Goal: Task Accomplishment & Management: Manage account settings

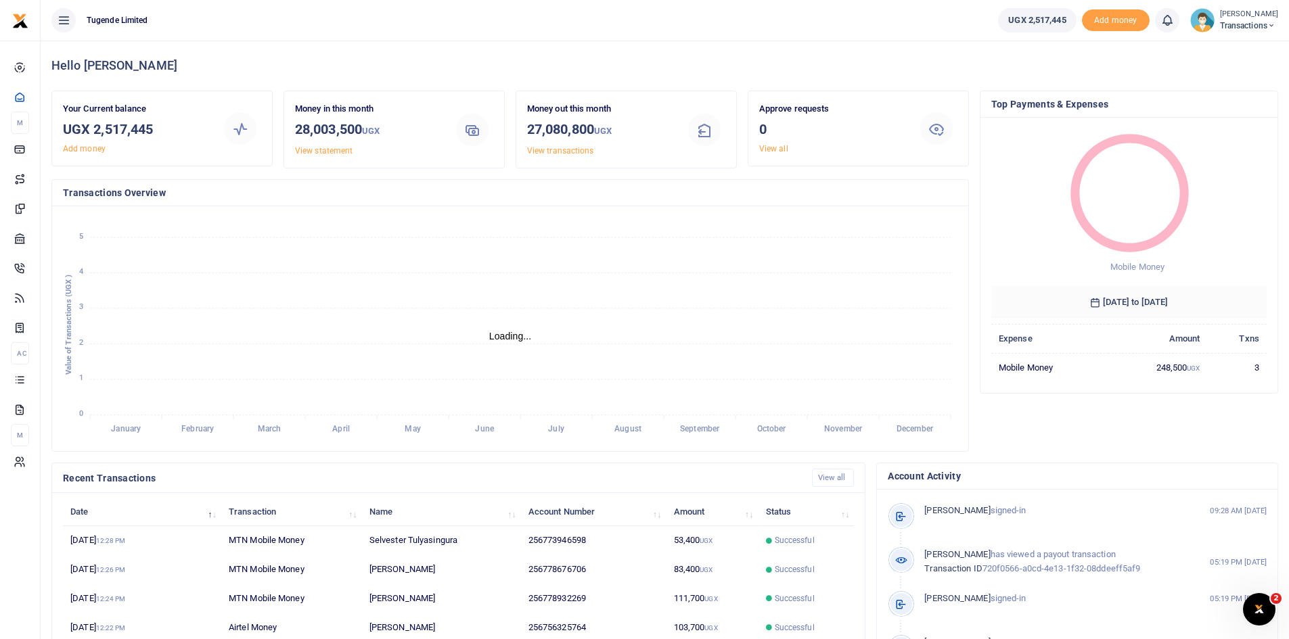
scroll to position [11, 11]
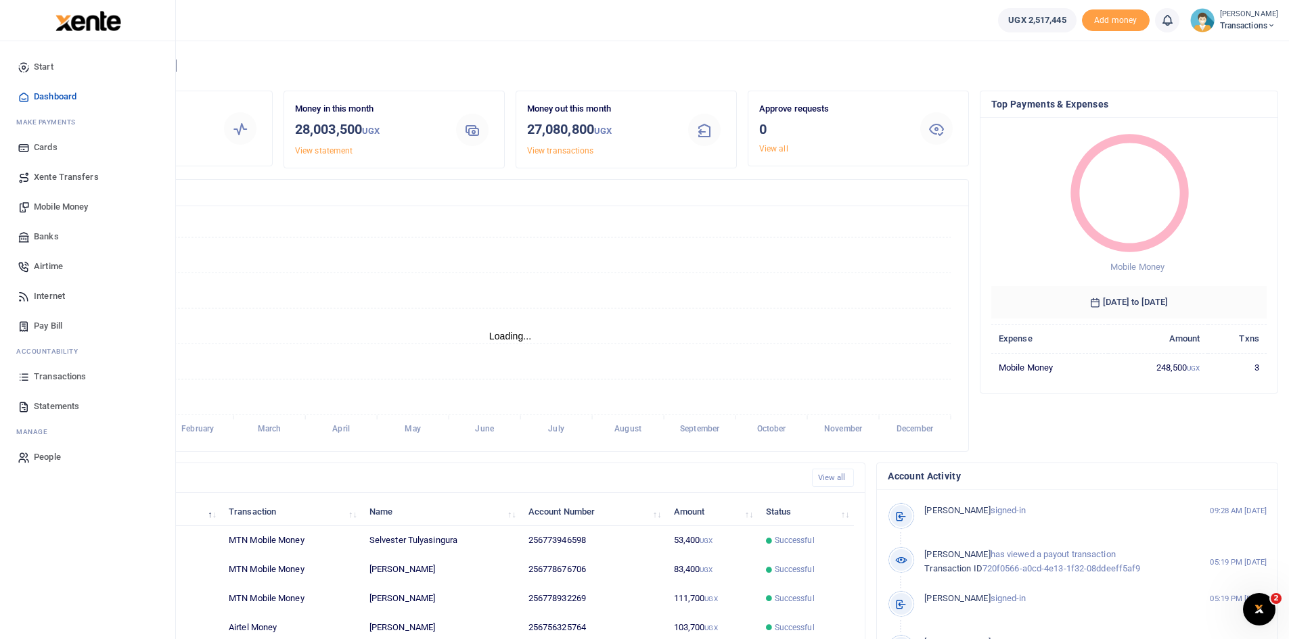
click at [62, 404] on span "Statements" at bounding box center [56, 407] width 45 height 14
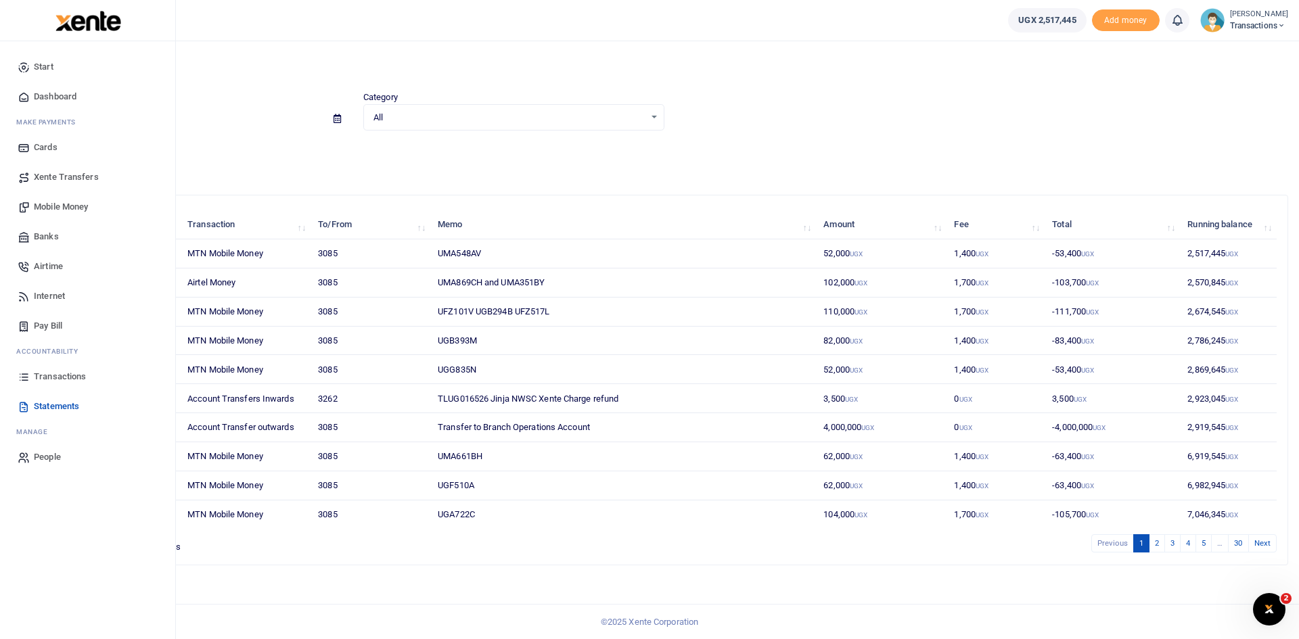
click at [48, 377] on span "Transactions" at bounding box center [60, 377] width 52 height 14
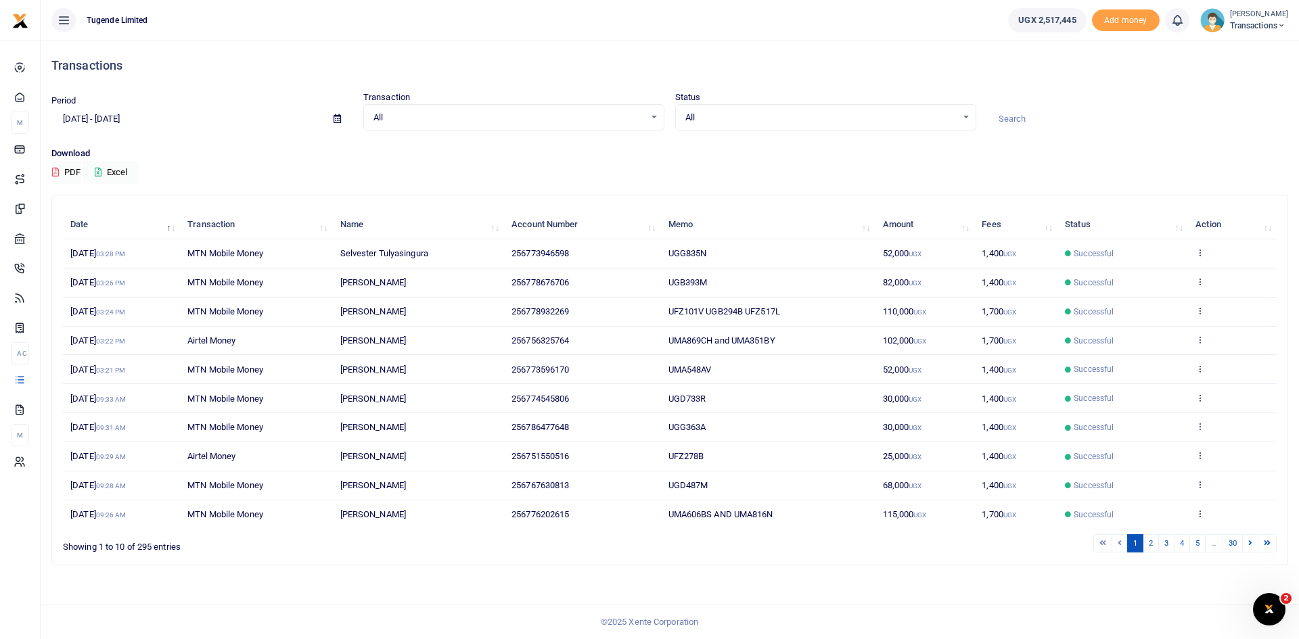
click at [1047, 117] on input at bounding box center [1137, 119] width 301 height 23
paste input "776989898"
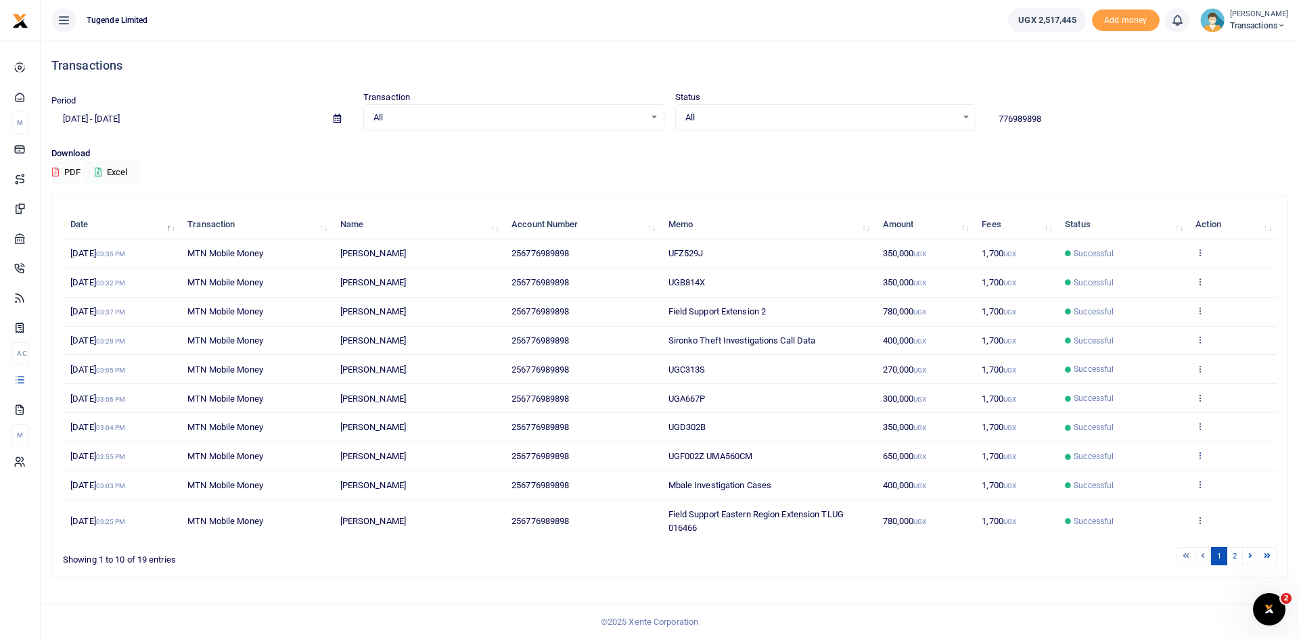
click at [1200, 453] on icon at bounding box center [1199, 454] width 9 height 9
click at [1148, 481] on link "View details" at bounding box center [1150, 478] width 107 height 19
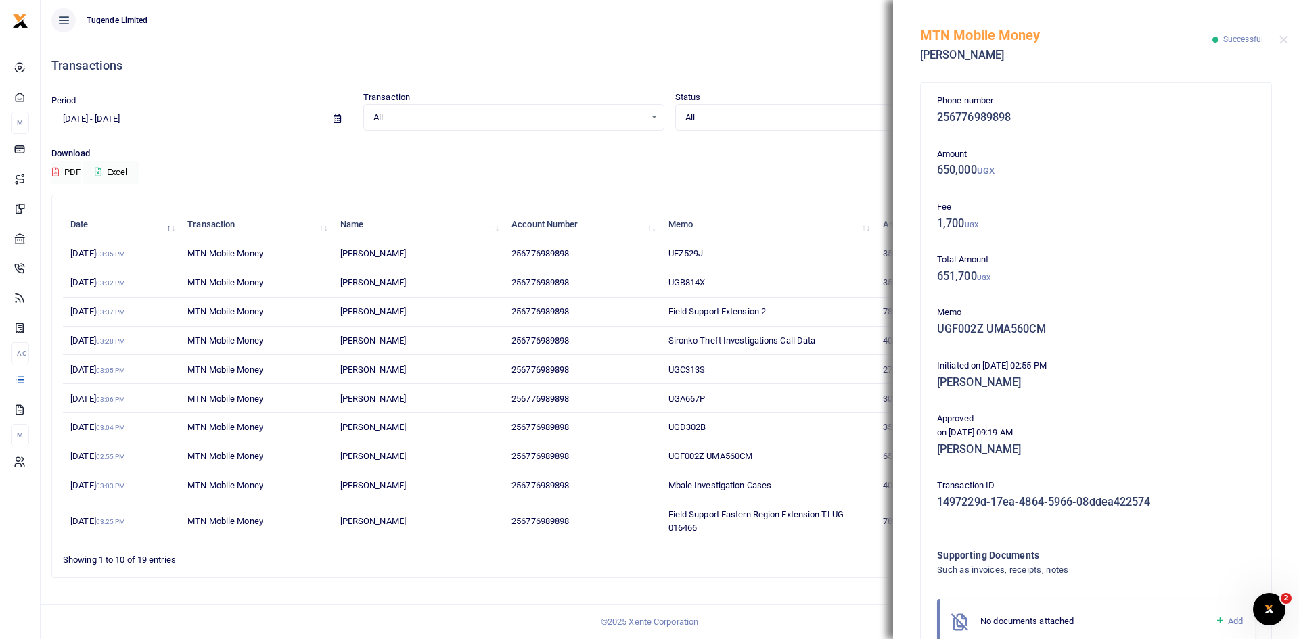
scroll to position [80, 0]
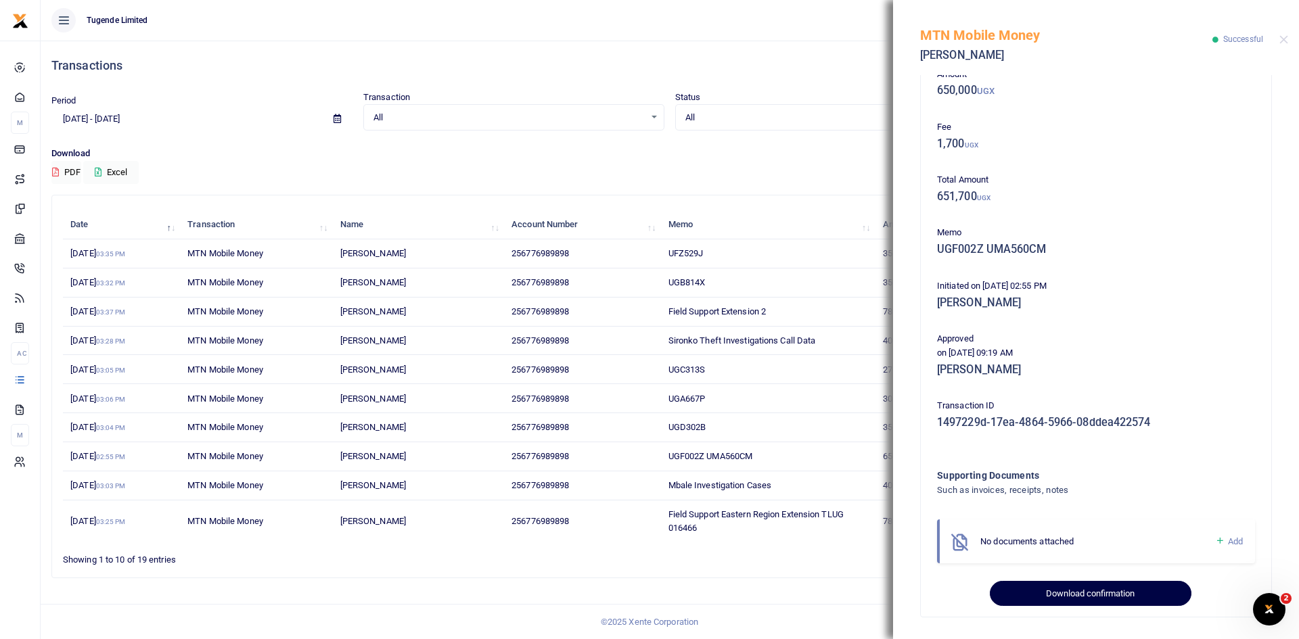
click at [1117, 590] on button "Download confirmation" at bounding box center [1090, 594] width 201 height 26
click at [1286, 41] on button "Close" at bounding box center [1283, 39] width 9 height 9
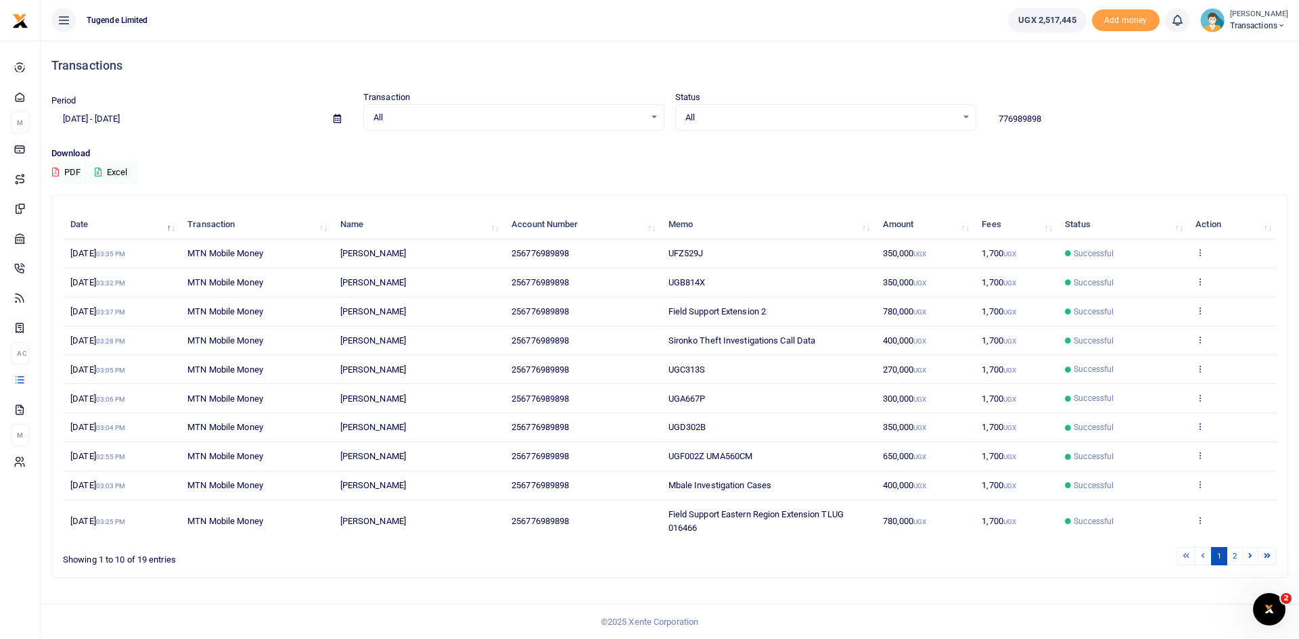
click at [1202, 427] on icon at bounding box center [1199, 425] width 9 height 9
click at [1144, 452] on link "View details" at bounding box center [1150, 449] width 107 height 19
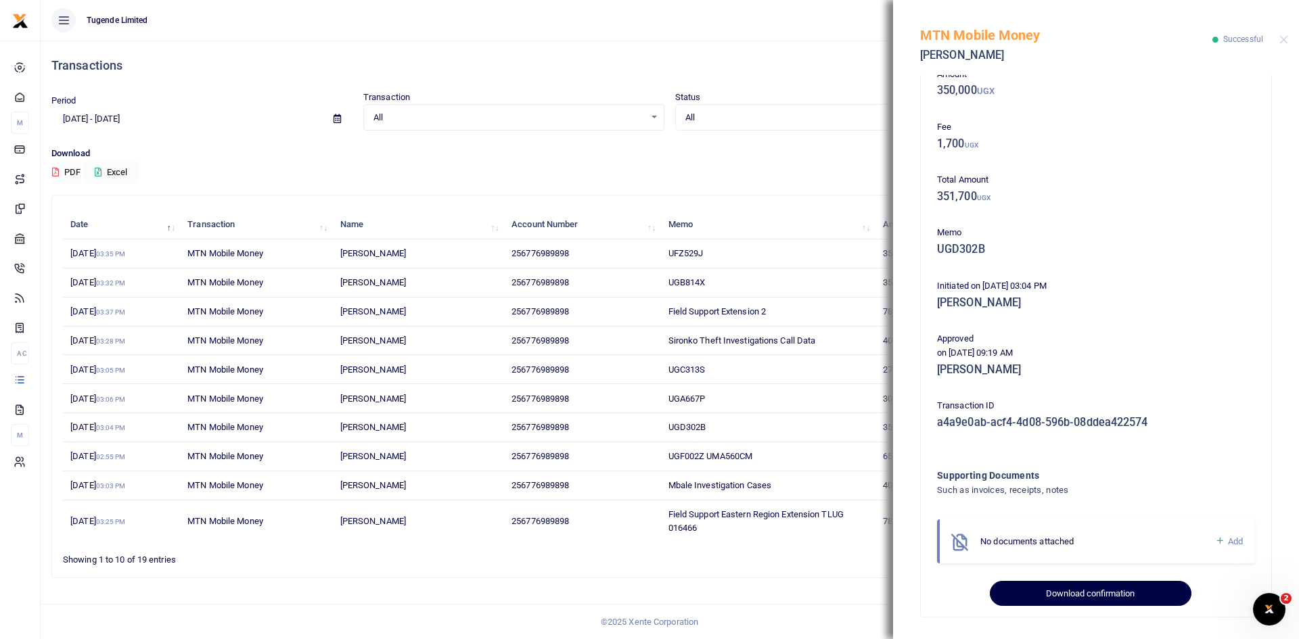
click at [1067, 602] on button "Download confirmation" at bounding box center [1090, 594] width 201 height 26
click at [1280, 42] on button "Close" at bounding box center [1283, 39] width 9 height 9
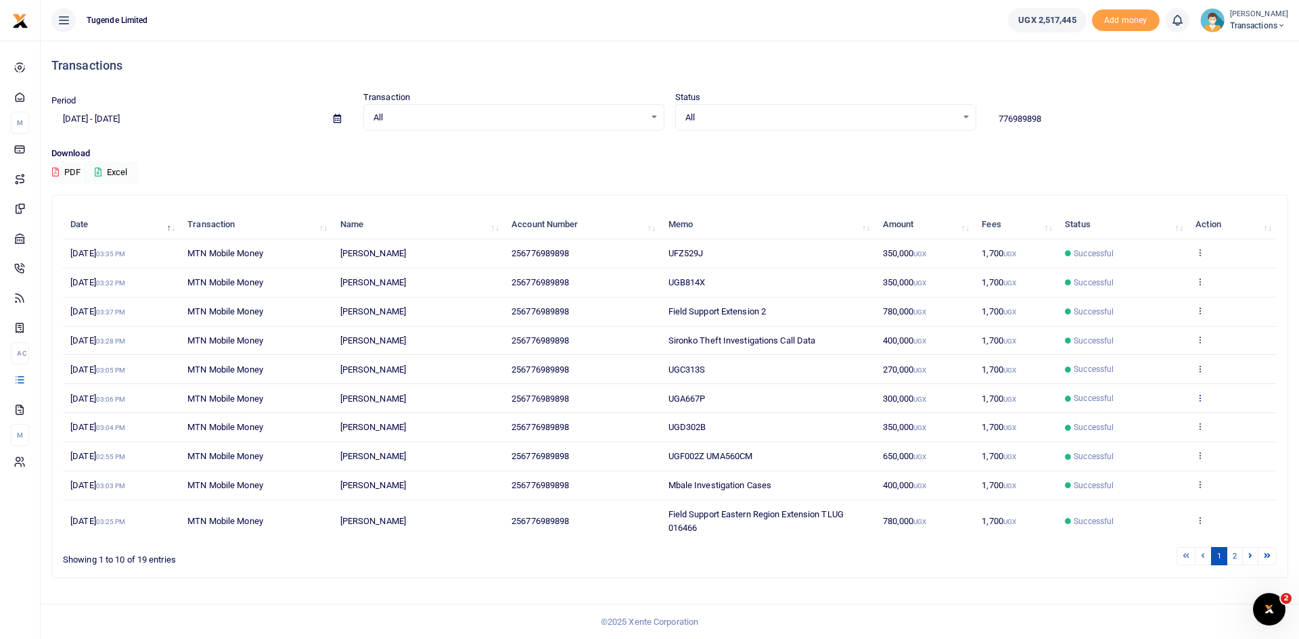
click at [1200, 397] on icon at bounding box center [1199, 397] width 9 height 9
click at [1128, 428] on link "View details" at bounding box center [1150, 420] width 107 height 19
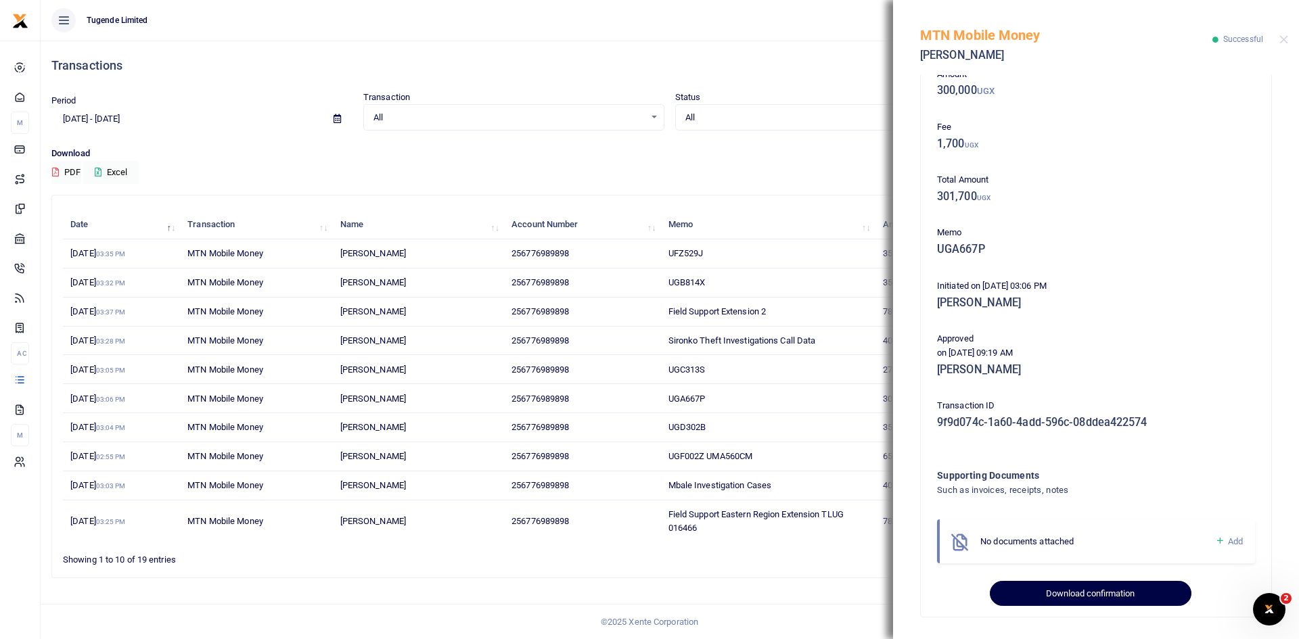
click at [1050, 590] on button "Download confirmation" at bounding box center [1090, 594] width 201 height 26
click at [1285, 42] on button "Close" at bounding box center [1283, 39] width 9 height 9
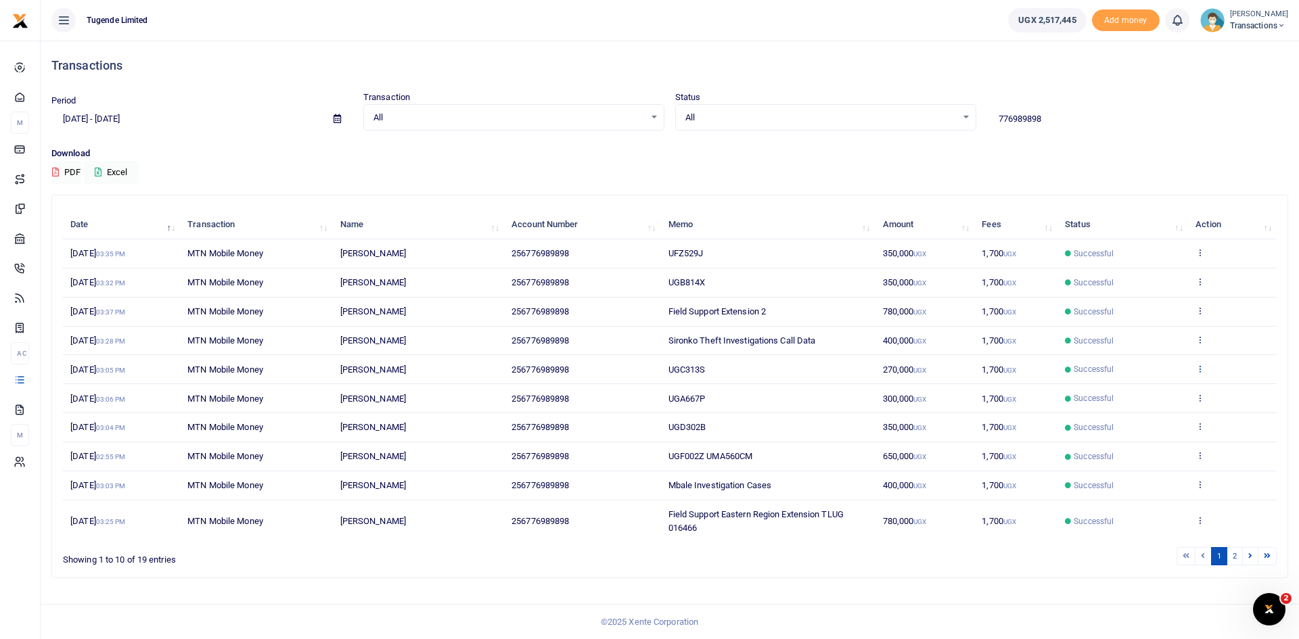
click at [1199, 367] on icon at bounding box center [1199, 368] width 9 height 9
click at [1138, 394] on link "View details" at bounding box center [1150, 391] width 107 height 19
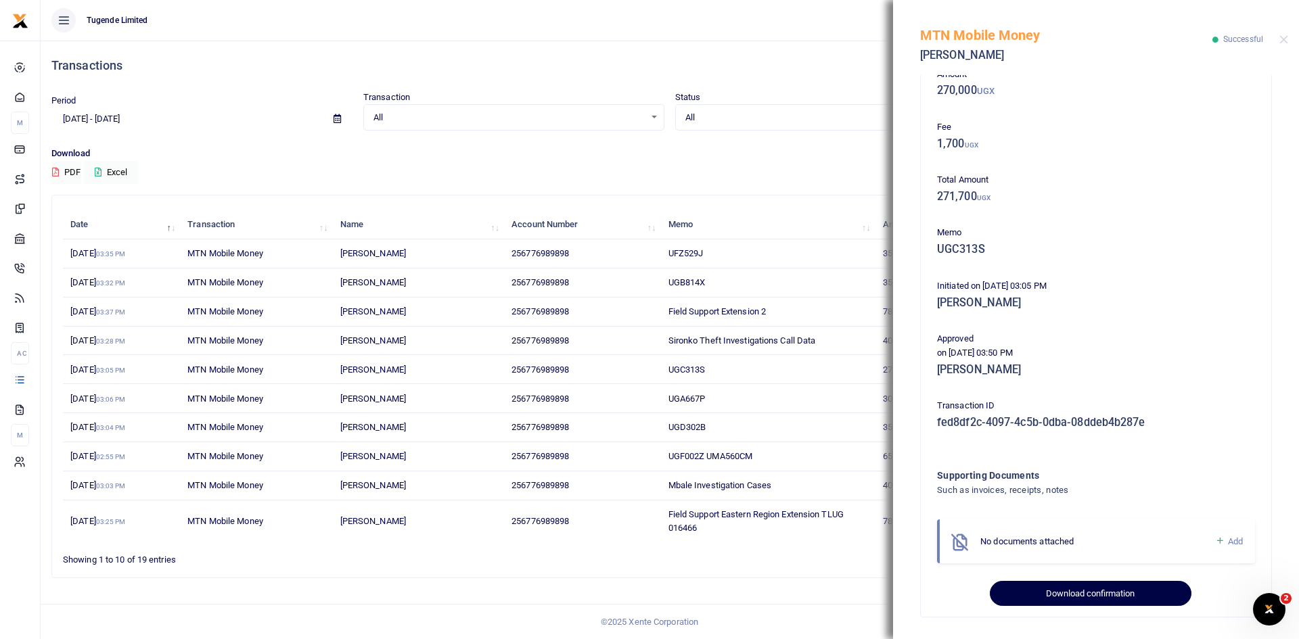
click at [1087, 590] on button "Download confirmation" at bounding box center [1090, 594] width 201 height 26
click at [1087, 590] on button "Downloading" at bounding box center [1090, 594] width 201 height 26
click at [1283, 41] on button "Close" at bounding box center [1283, 39] width 9 height 9
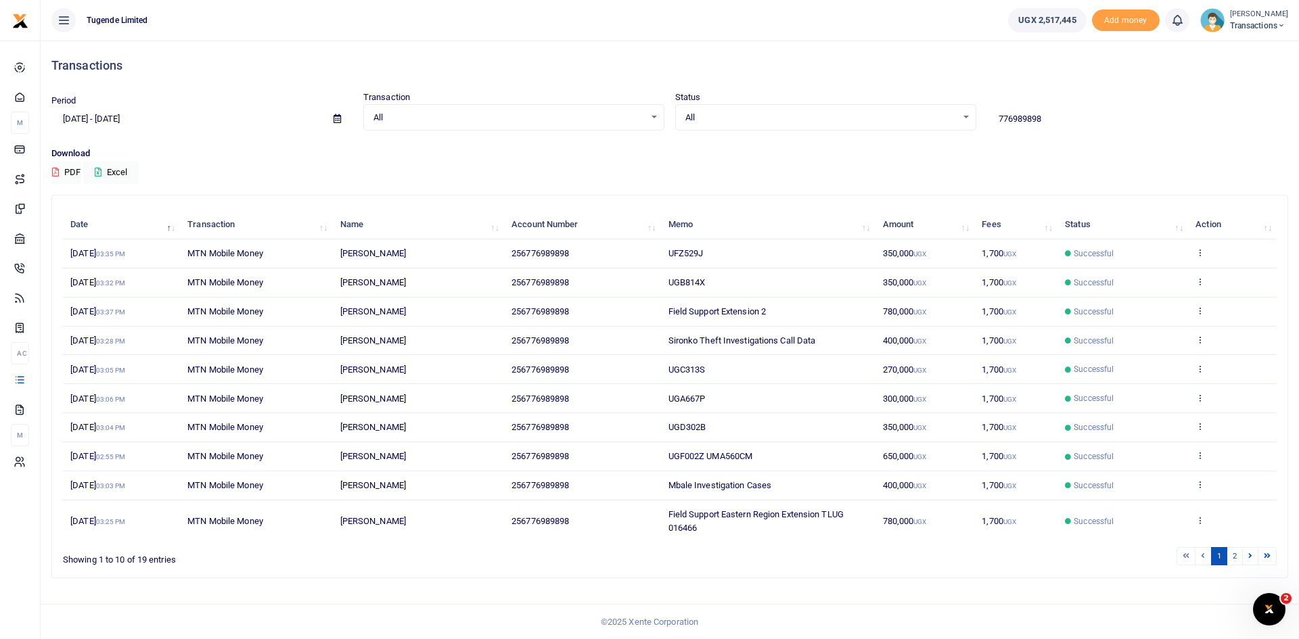
click at [1203, 340] on icon at bounding box center [1199, 339] width 9 height 9
click at [1146, 364] on link "View details" at bounding box center [1150, 362] width 107 height 19
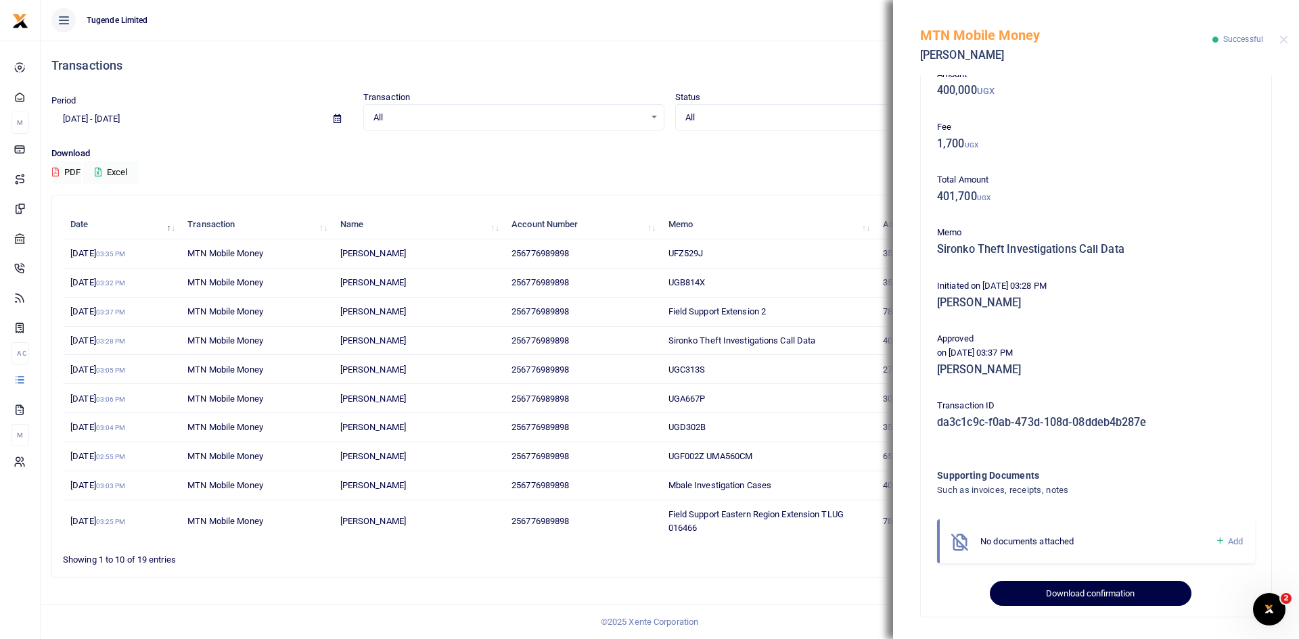
click at [1081, 591] on button "Download confirmation" at bounding box center [1090, 594] width 201 height 26
click at [1282, 42] on button "Close" at bounding box center [1283, 39] width 9 height 9
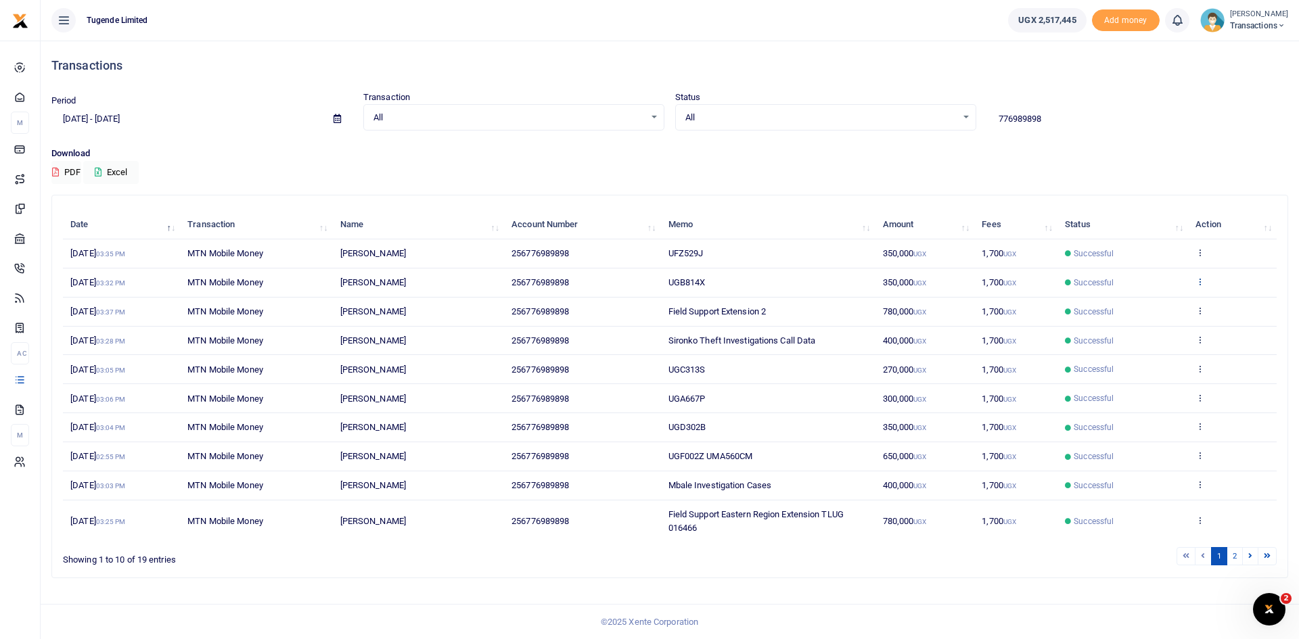
click at [1199, 285] on icon at bounding box center [1199, 281] width 9 height 9
click at [1153, 305] on link "View details" at bounding box center [1150, 304] width 107 height 19
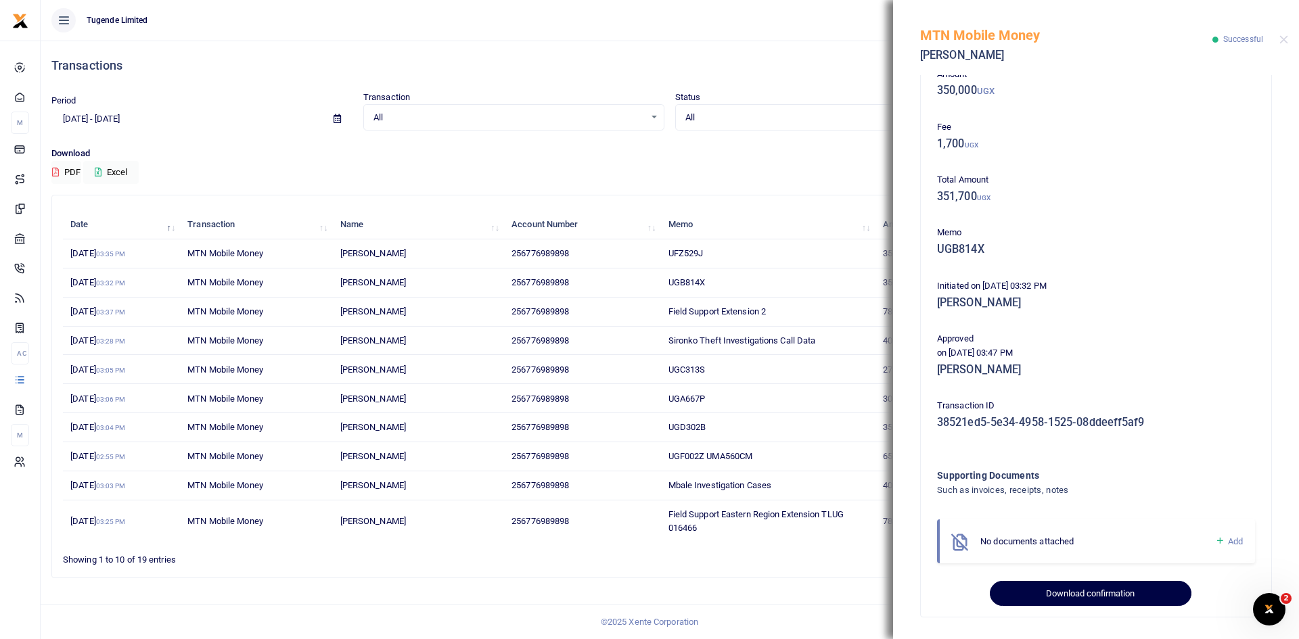
click at [1081, 583] on button "Download confirmation" at bounding box center [1090, 594] width 201 height 26
click at [1286, 37] on button "Close" at bounding box center [1283, 39] width 9 height 9
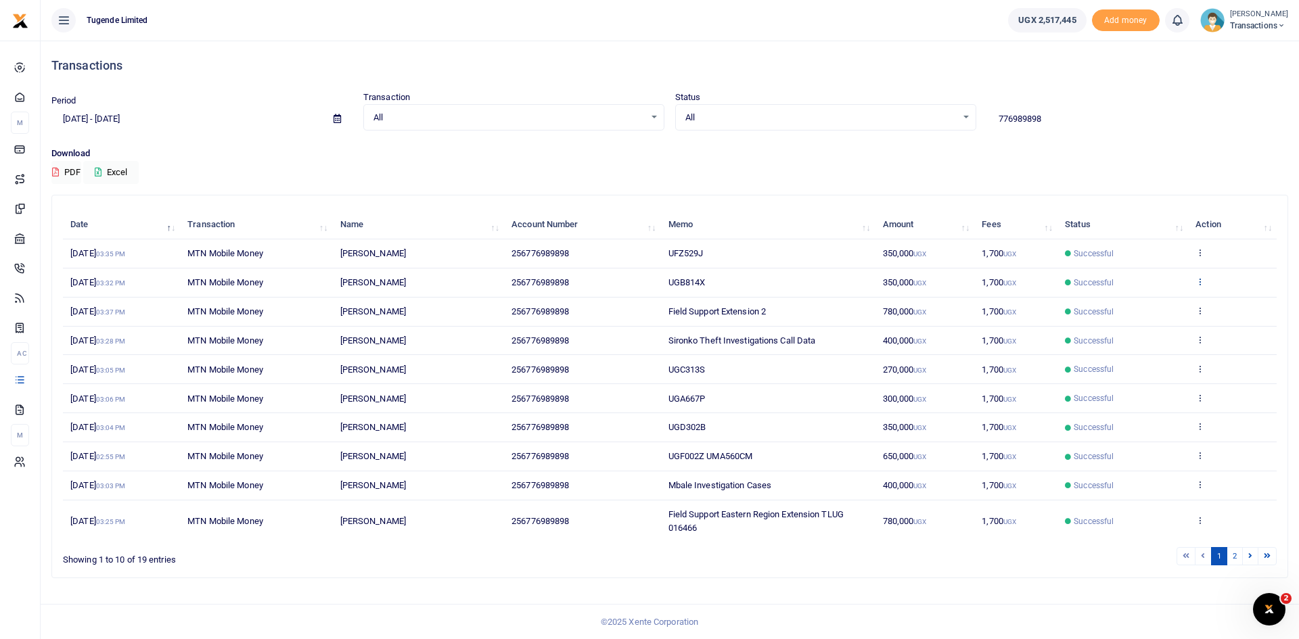
click at [1200, 283] on icon at bounding box center [1199, 281] width 9 height 9
click at [1150, 301] on link "View details" at bounding box center [1150, 304] width 107 height 19
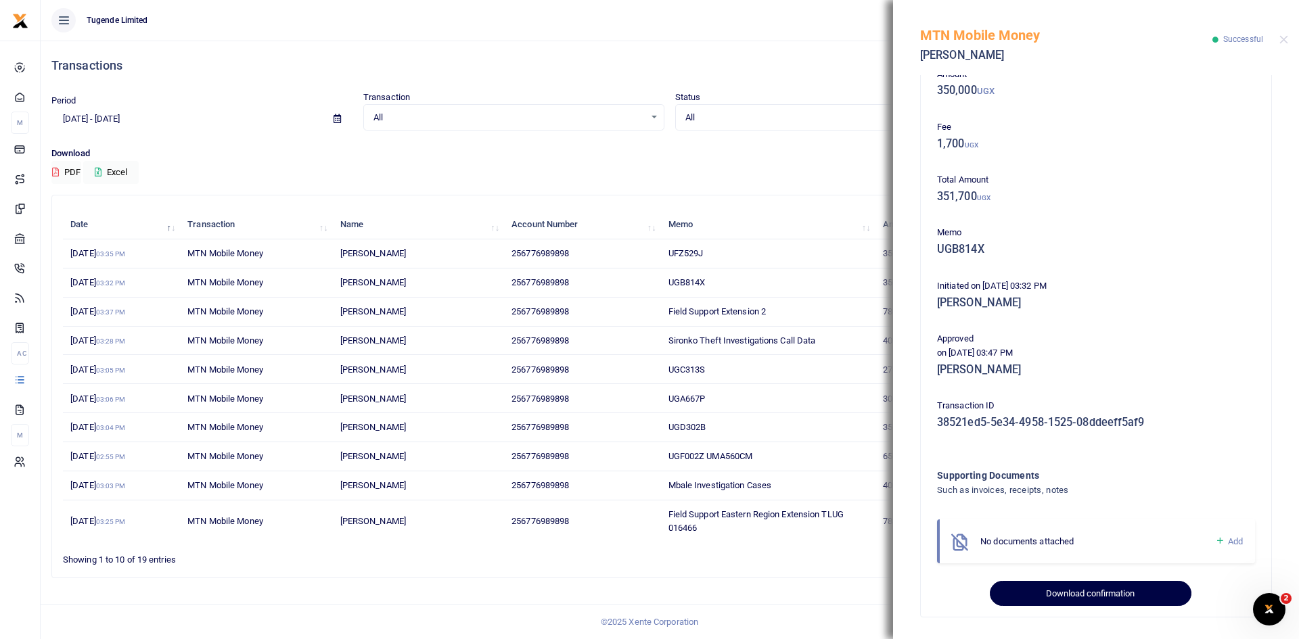
click at [1068, 599] on button "Download confirmation" at bounding box center [1090, 594] width 201 height 26
click at [1280, 44] on div at bounding box center [1283, 39] width 9 height 9
click at [1280, 35] on button "Close" at bounding box center [1283, 39] width 9 height 9
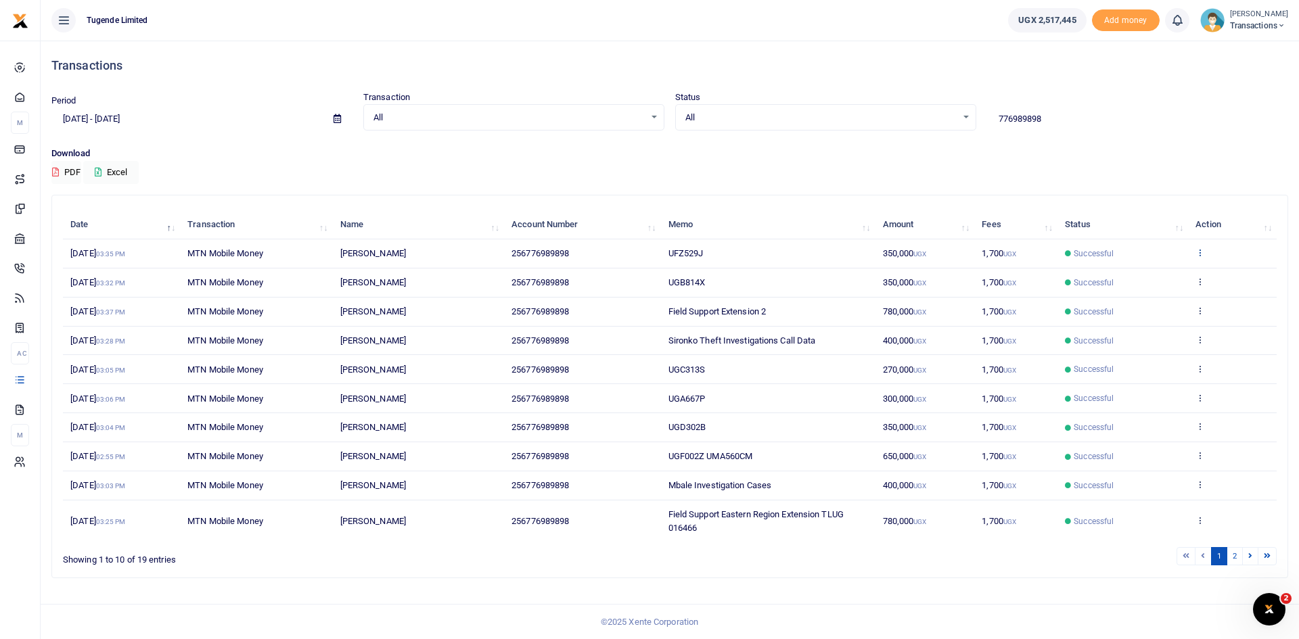
click at [1200, 251] on icon at bounding box center [1199, 252] width 9 height 9
click at [1140, 271] on link "View details" at bounding box center [1150, 275] width 107 height 19
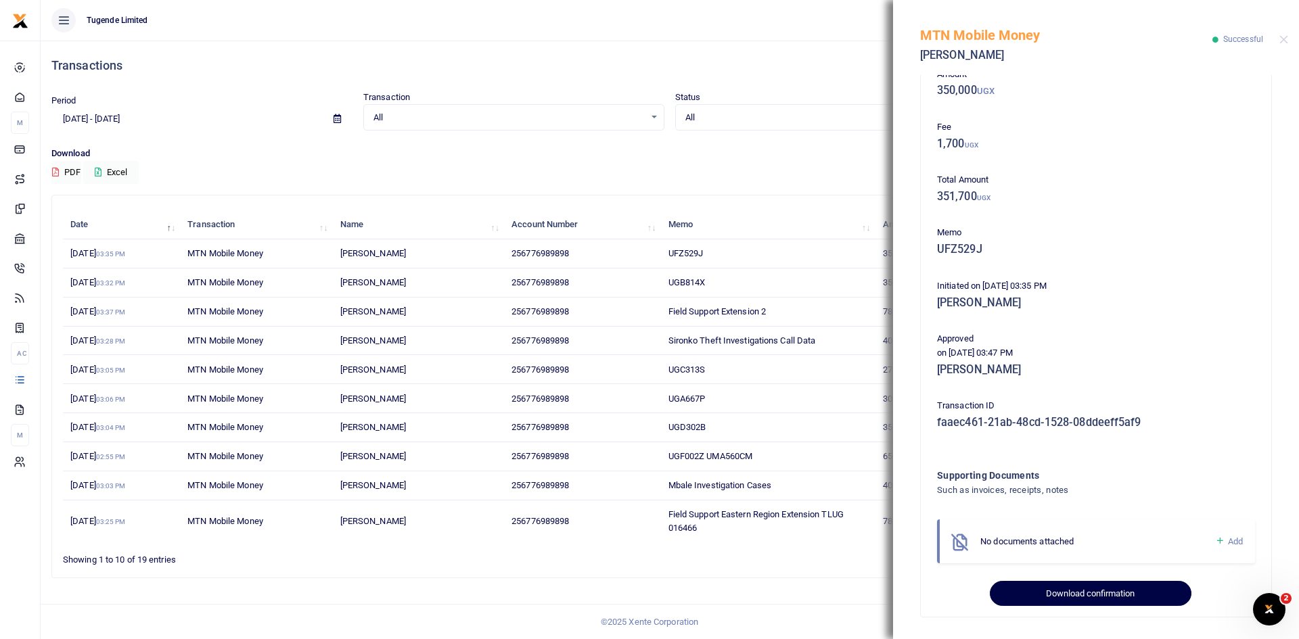
click at [1083, 599] on button "Download confirmation" at bounding box center [1090, 594] width 201 height 26
click at [1280, 34] on div "MTN Mobile Money Wilson Kamugisha Successful" at bounding box center [1096, 37] width 406 height 75
click at [1280, 39] on button "Close" at bounding box center [1283, 39] width 9 height 9
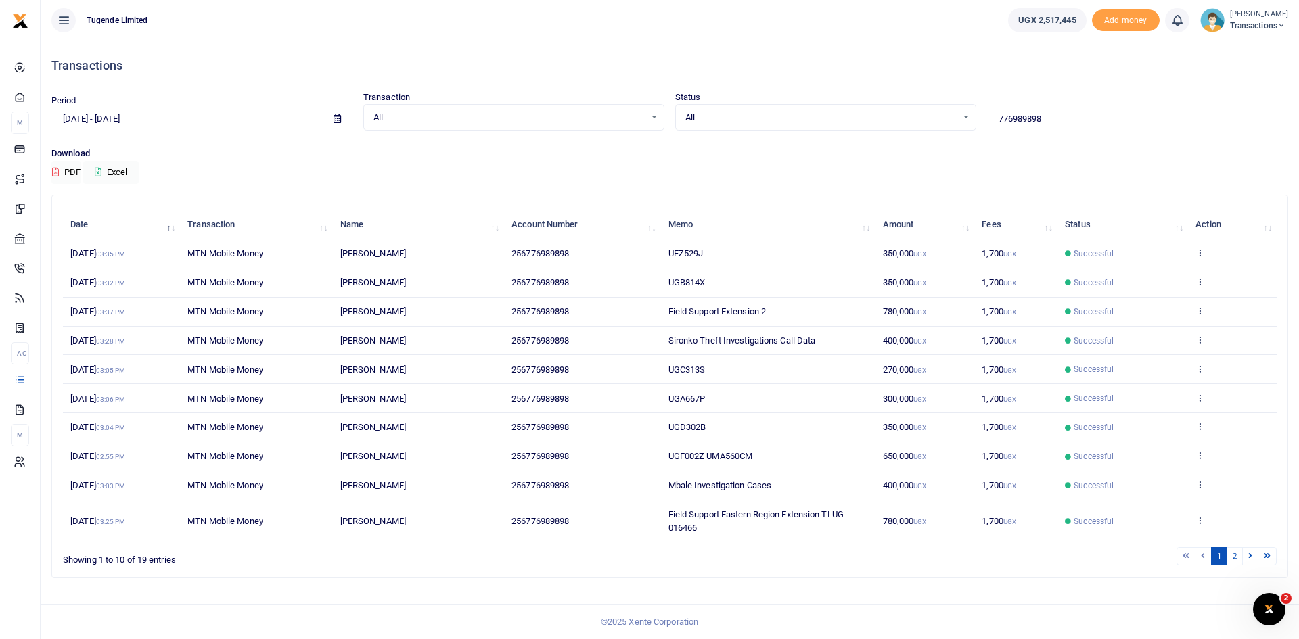
click at [1059, 114] on input "776989898" at bounding box center [1137, 119] width 301 height 23
type input "7"
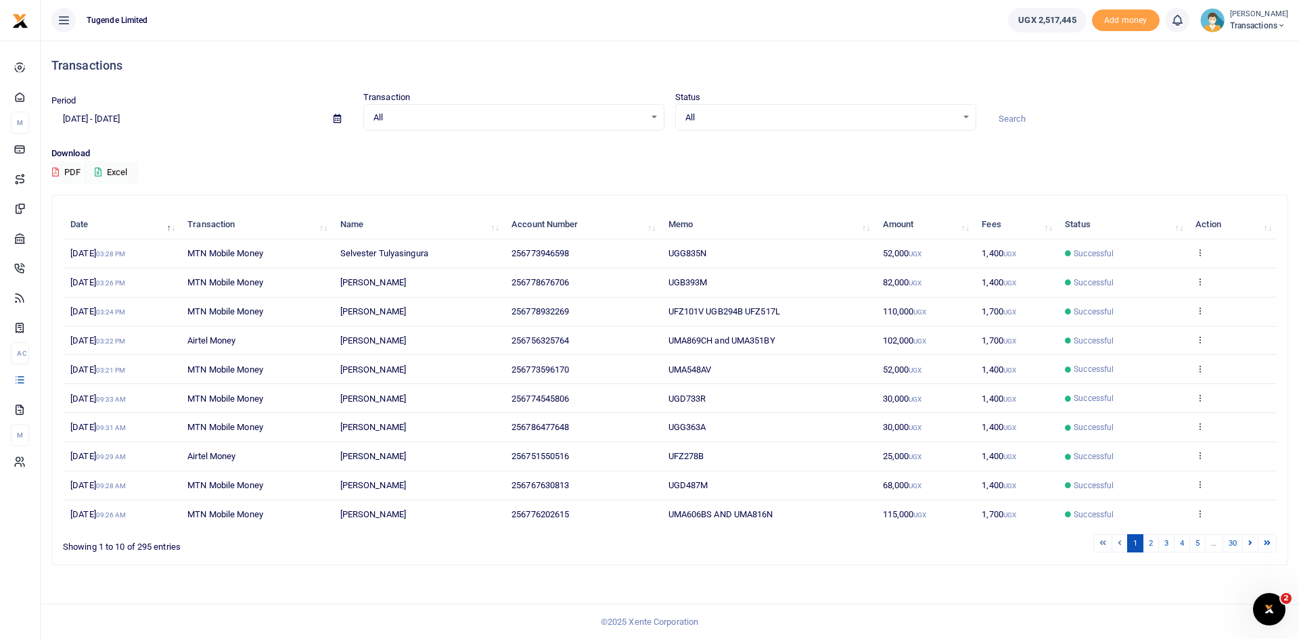
click at [1057, 114] on input at bounding box center [1137, 119] width 301 height 23
paste input "779048732"
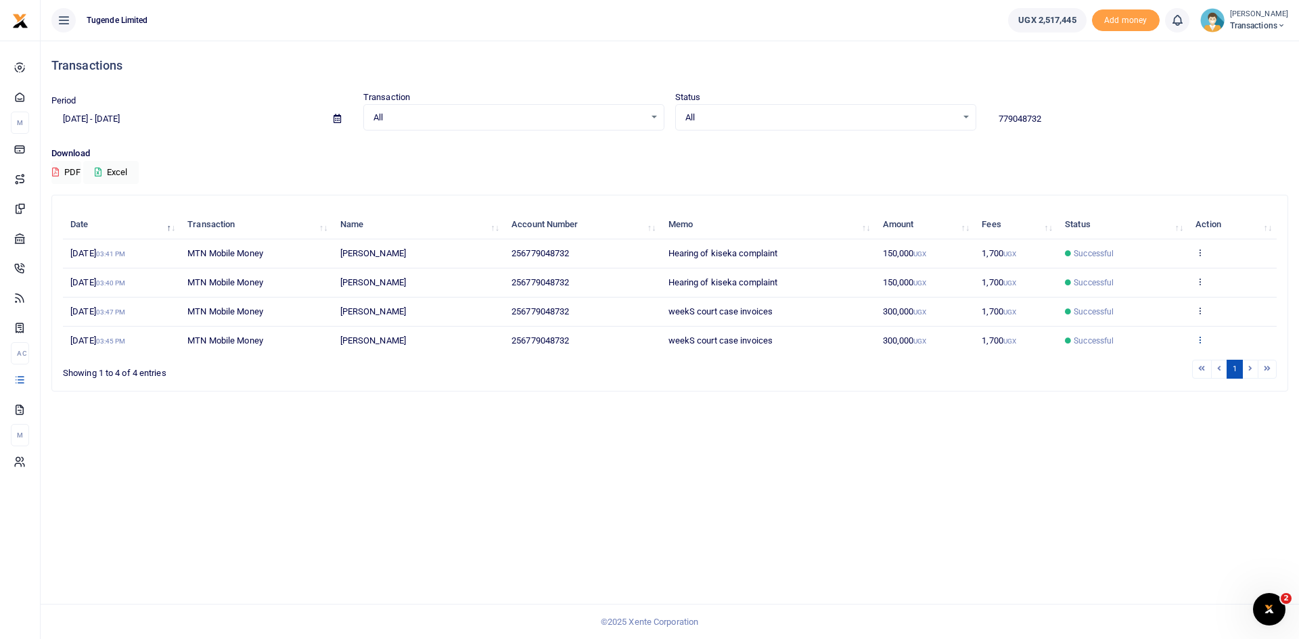
type input "779048732"
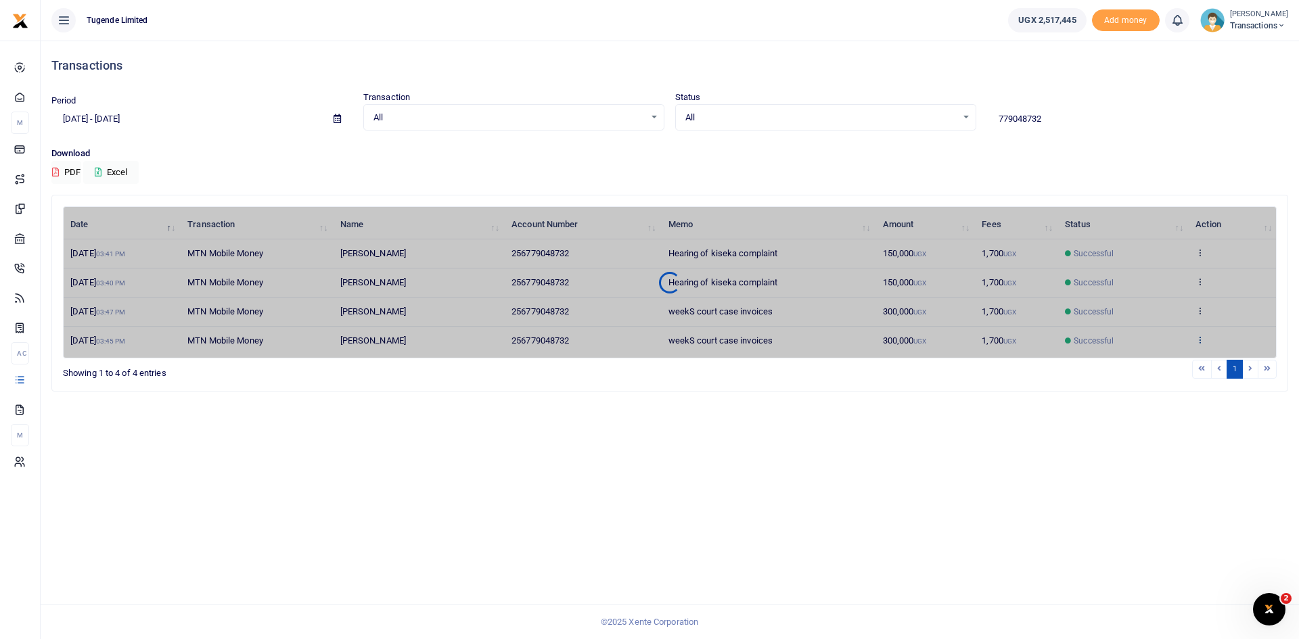
click at [1198, 342] on div "Date Transaction Name Account Number Memo Amount Fees Status Action 5th Sep 202…" at bounding box center [669, 282] width 1213 height 152
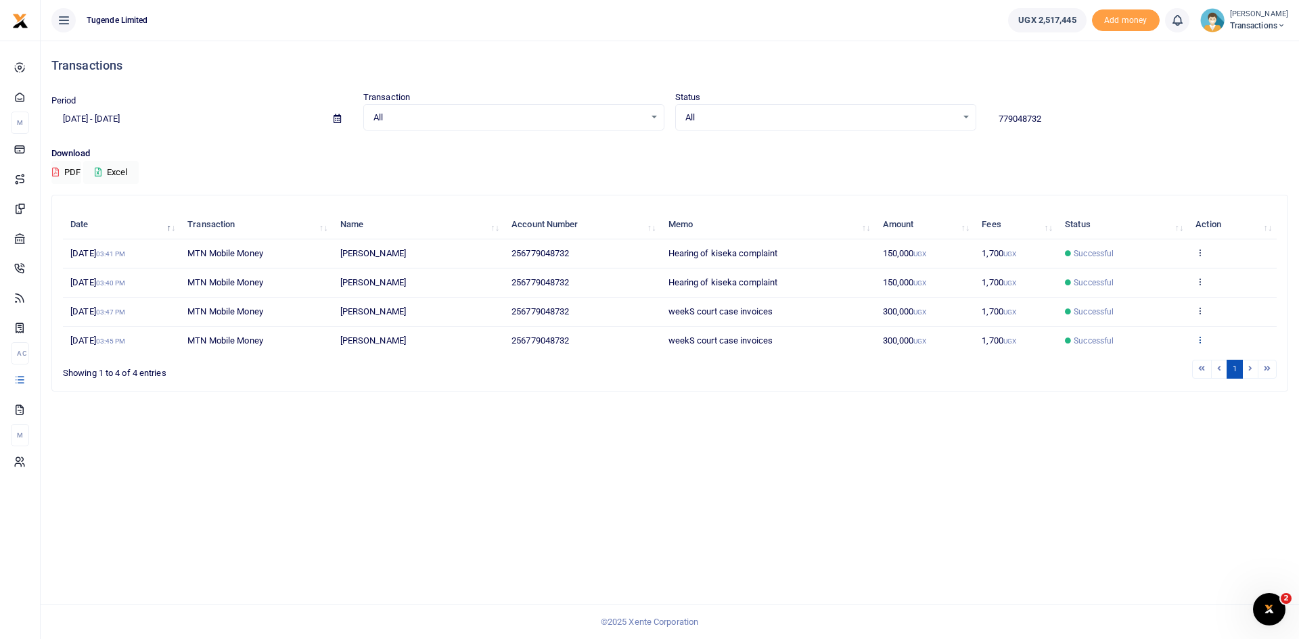
click at [1201, 338] on icon at bounding box center [1199, 339] width 9 height 9
click at [1164, 294] on link "View details" at bounding box center [1150, 288] width 107 height 19
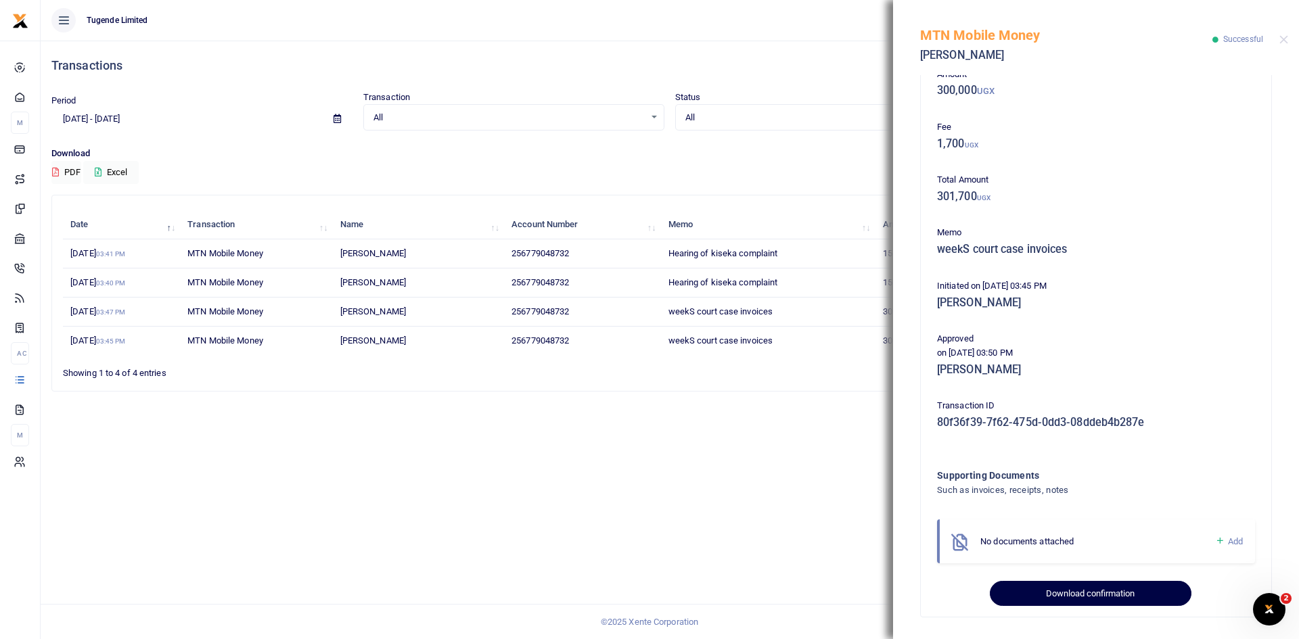
click at [1095, 595] on button "Download confirmation" at bounding box center [1090, 594] width 201 height 26
click at [1286, 38] on button "Close" at bounding box center [1283, 39] width 9 height 9
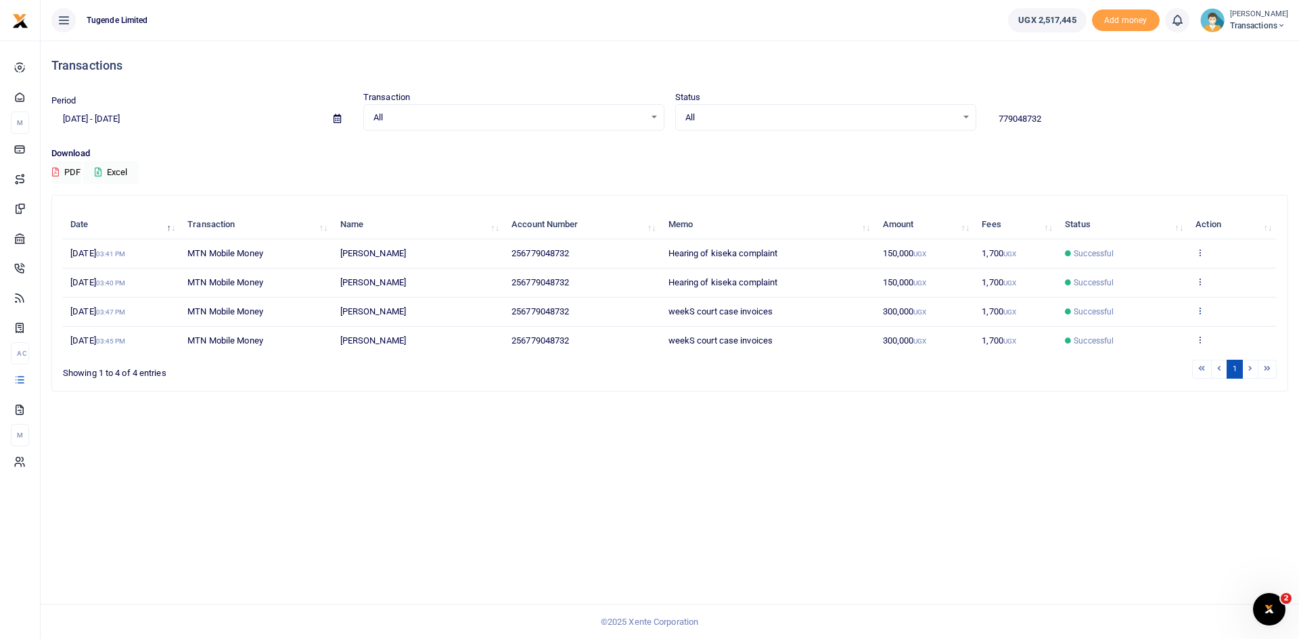
click at [1201, 308] on icon at bounding box center [1199, 310] width 9 height 9
click at [1148, 326] on link "View details" at bounding box center [1150, 333] width 107 height 19
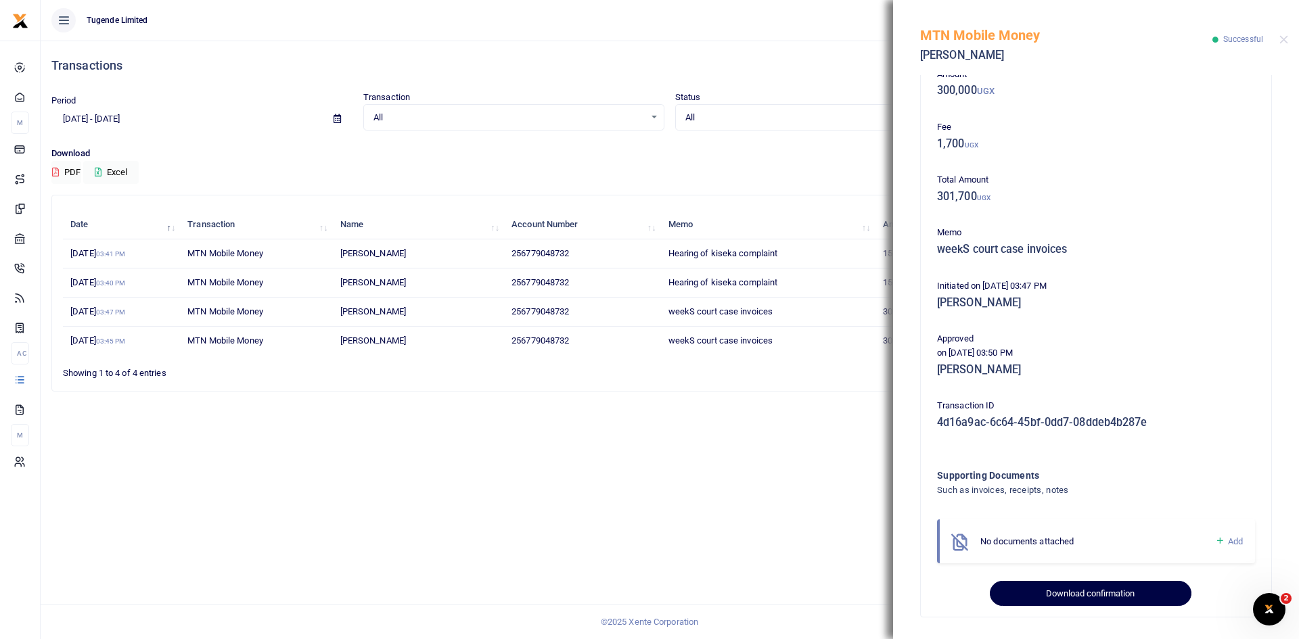
click at [1087, 594] on button "Download confirmation" at bounding box center [1090, 594] width 201 height 26
click at [1284, 38] on button "Close" at bounding box center [1283, 39] width 9 height 9
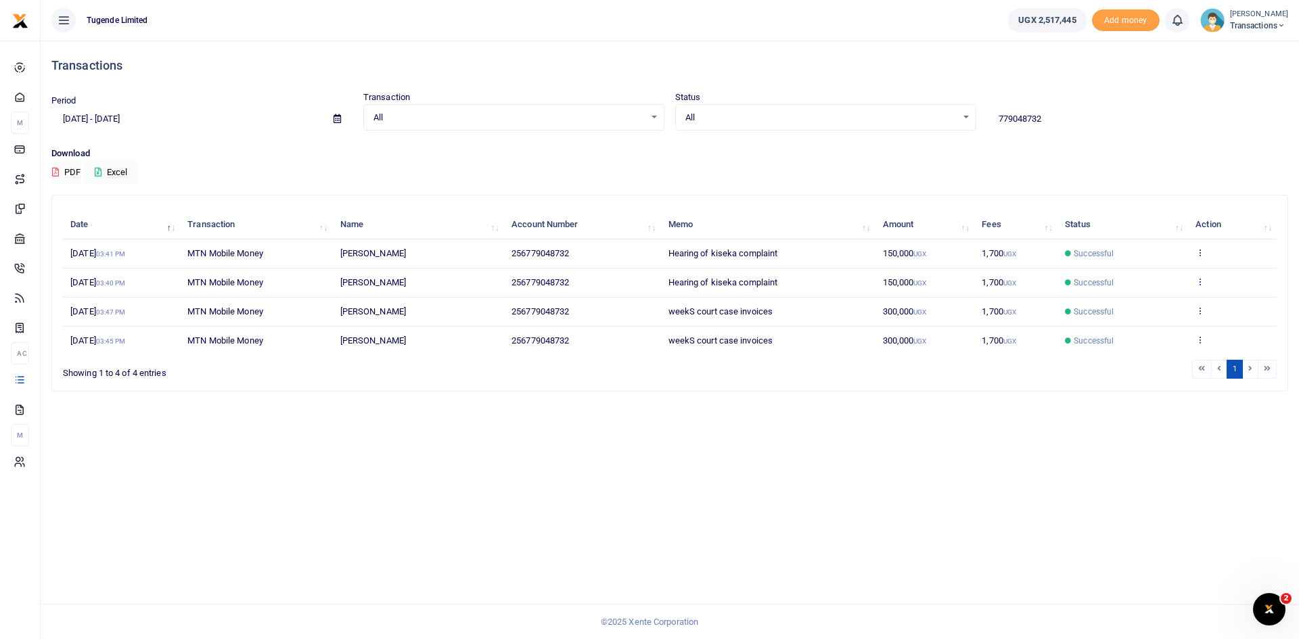
click at [1201, 281] on icon at bounding box center [1199, 281] width 9 height 9
click at [1144, 304] on link "View details" at bounding box center [1150, 304] width 107 height 19
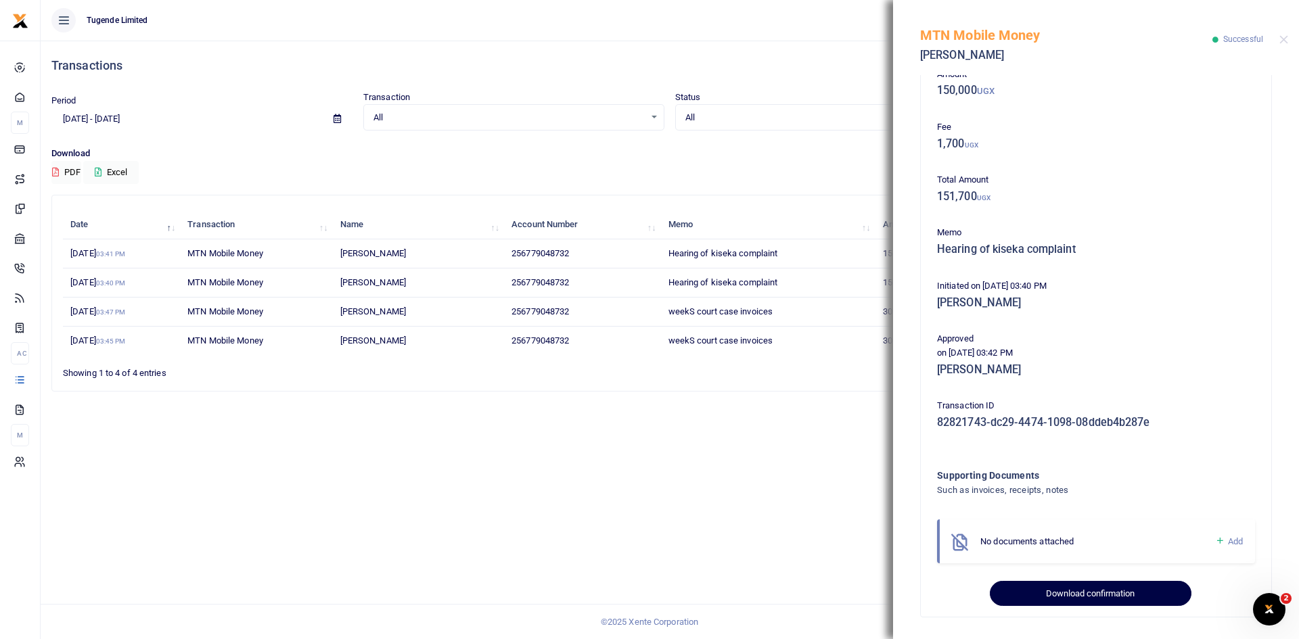
click at [1086, 596] on button "Download confirmation" at bounding box center [1090, 594] width 201 height 26
click at [1284, 37] on button "Close" at bounding box center [1283, 39] width 9 height 9
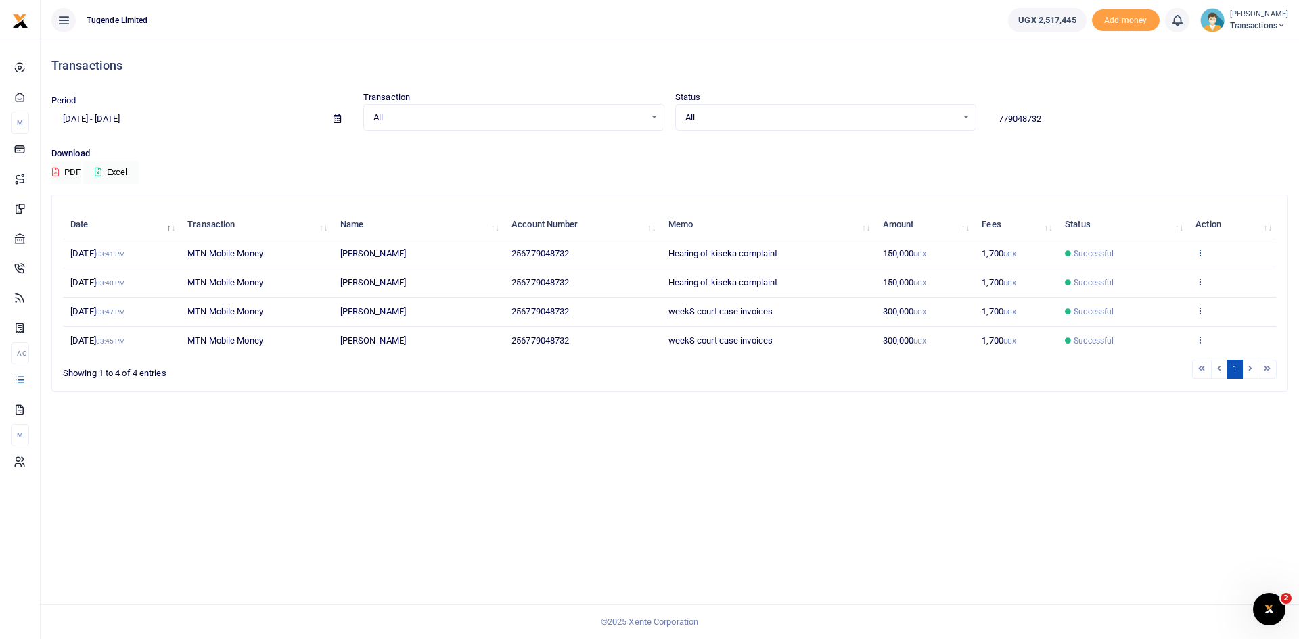
click at [1200, 252] on icon at bounding box center [1199, 252] width 9 height 9
click at [1146, 279] on link "View details" at bounding box center [1150, 275] width 107 height 19
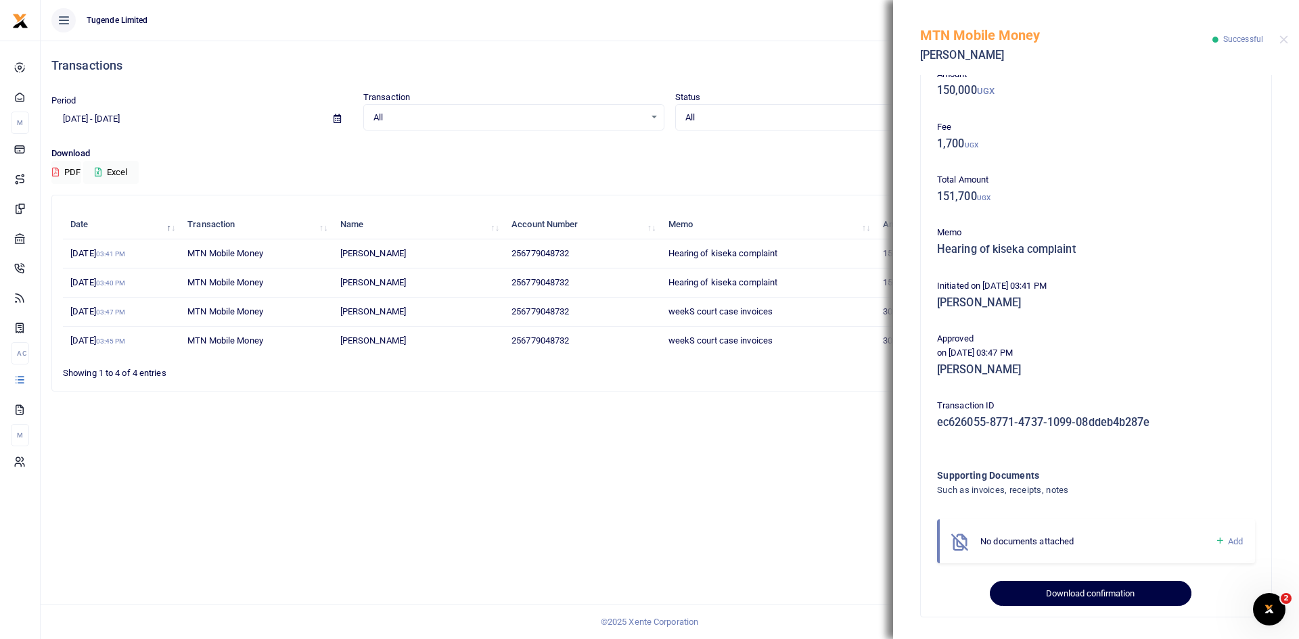
click at [1084, 596] on button "Download confirmation" at bounding box center [1090, 594] width 201 height 26
